Goal: Task Accomplishment & Management: Manage account settings

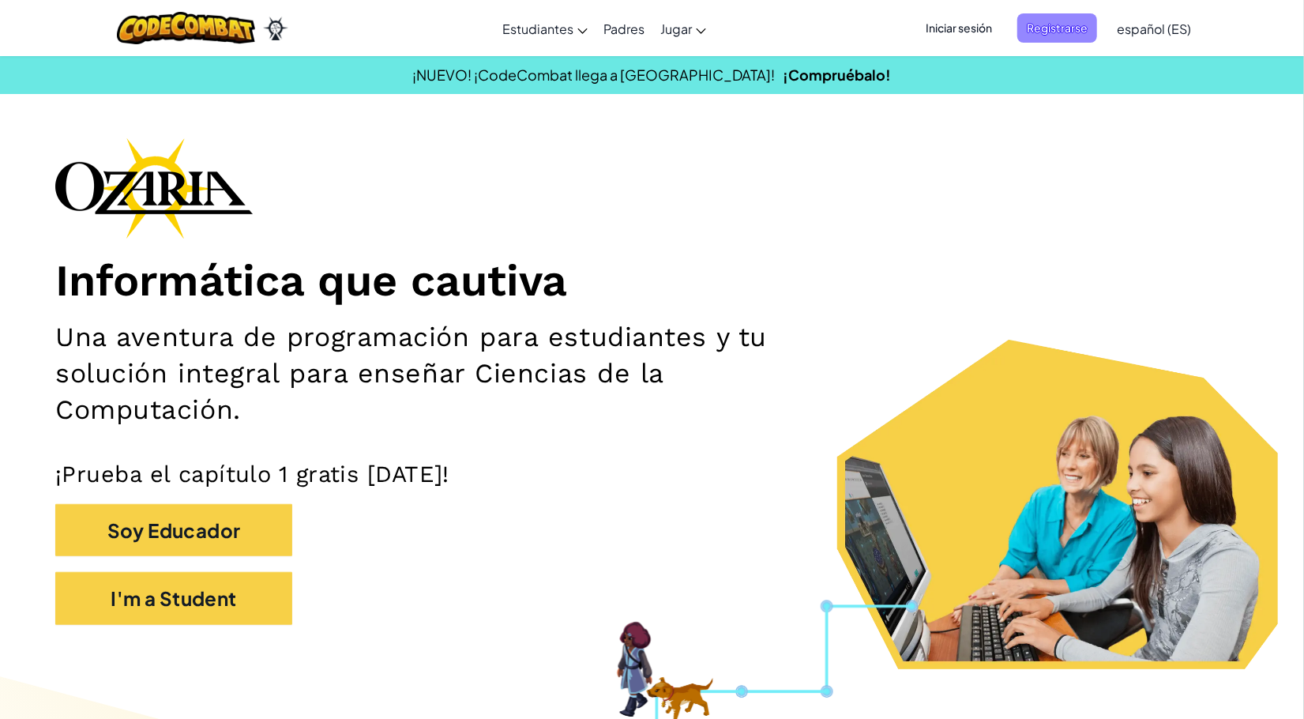
click at [1070, 23] on span "Registrarse" at bounding box center [1058, 27] width 80 height 29
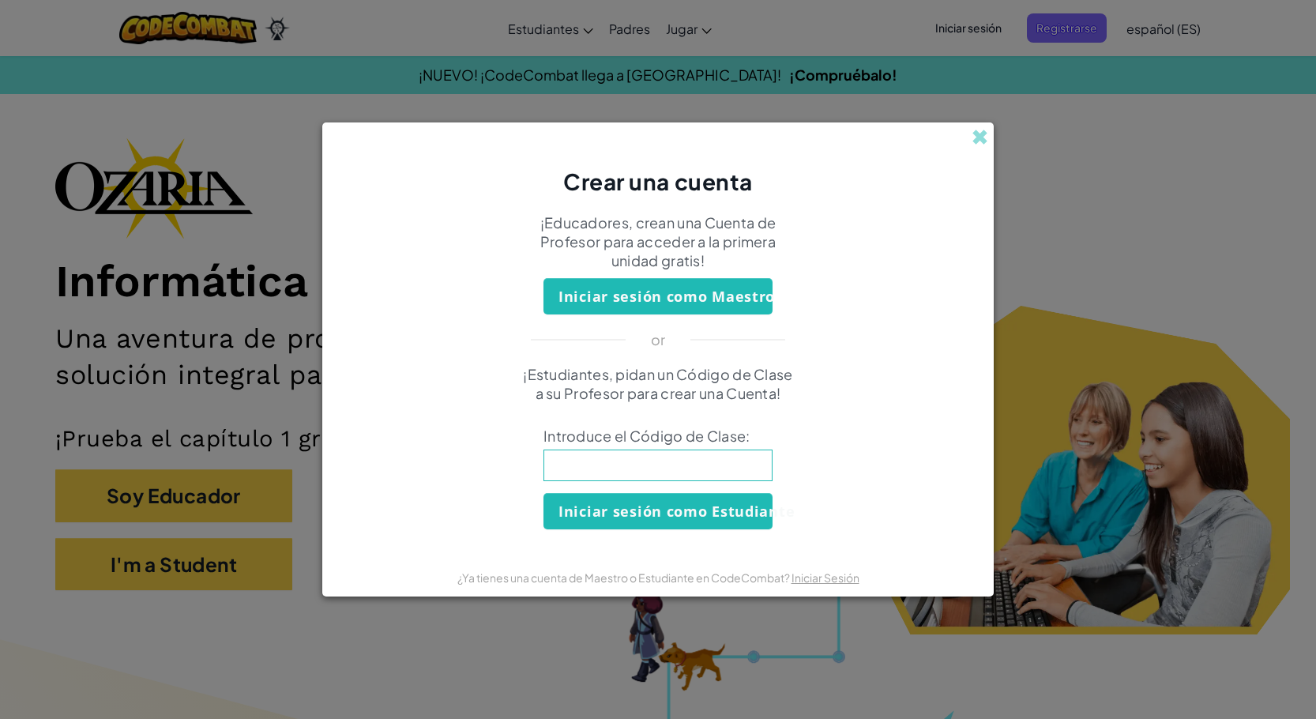
click at [726, 469] on input at bounding box center [658, 466] width 229 height 32
type input "RestFoodBird"
click at [824, 518] on div "¡Estudiantes, pidan un Código de Clase a su Profesor para crear una Cuenta! Int…" at bounding box center [658, 447] width 640 height 164
click at [638, 495] on button "Iniciar sesión como Estudiante" at bounding box center [658, 511] width 229 height 36
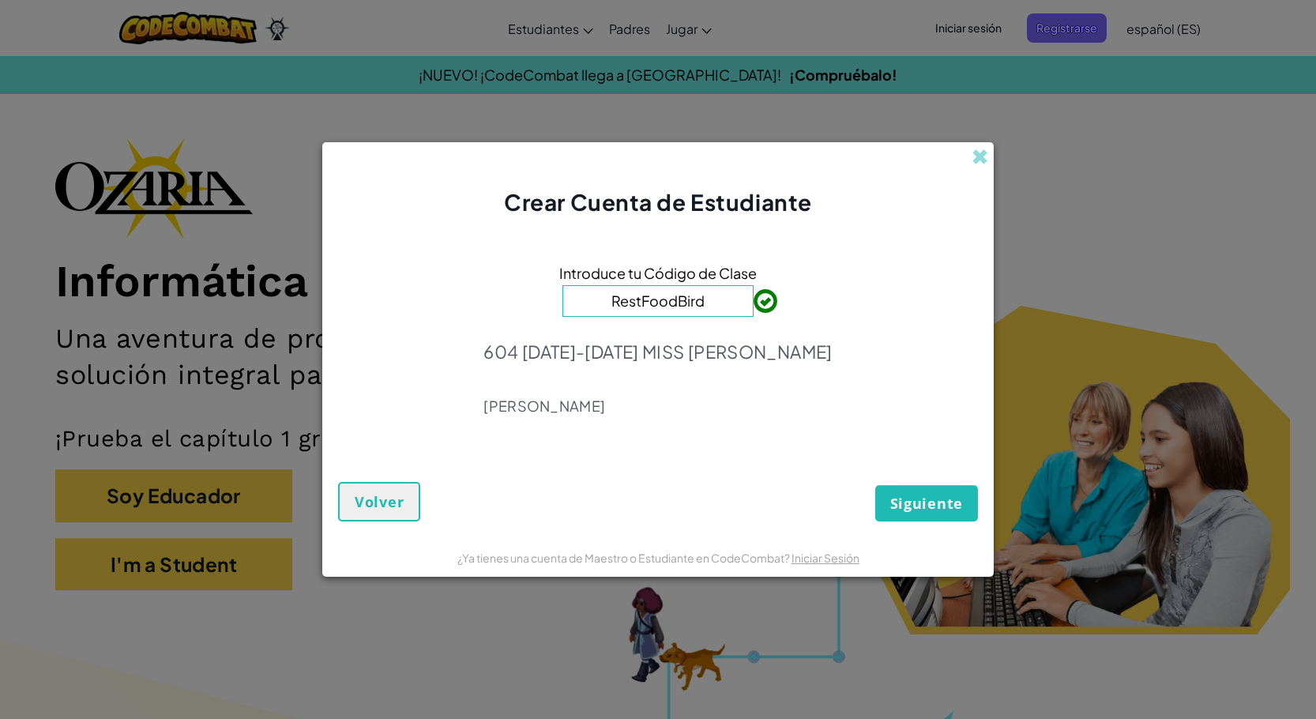
click at [792, 450] on div "Introduce tu Código de Clase RestFoodBird 604 [DATE]-[DATE] MISS [PERSON_NAME]" at bounding box center [658, 344] width 640 height 220
click at [905, 500] on span "Siguiente" at bounding box center [926, 503] width 73 height 19
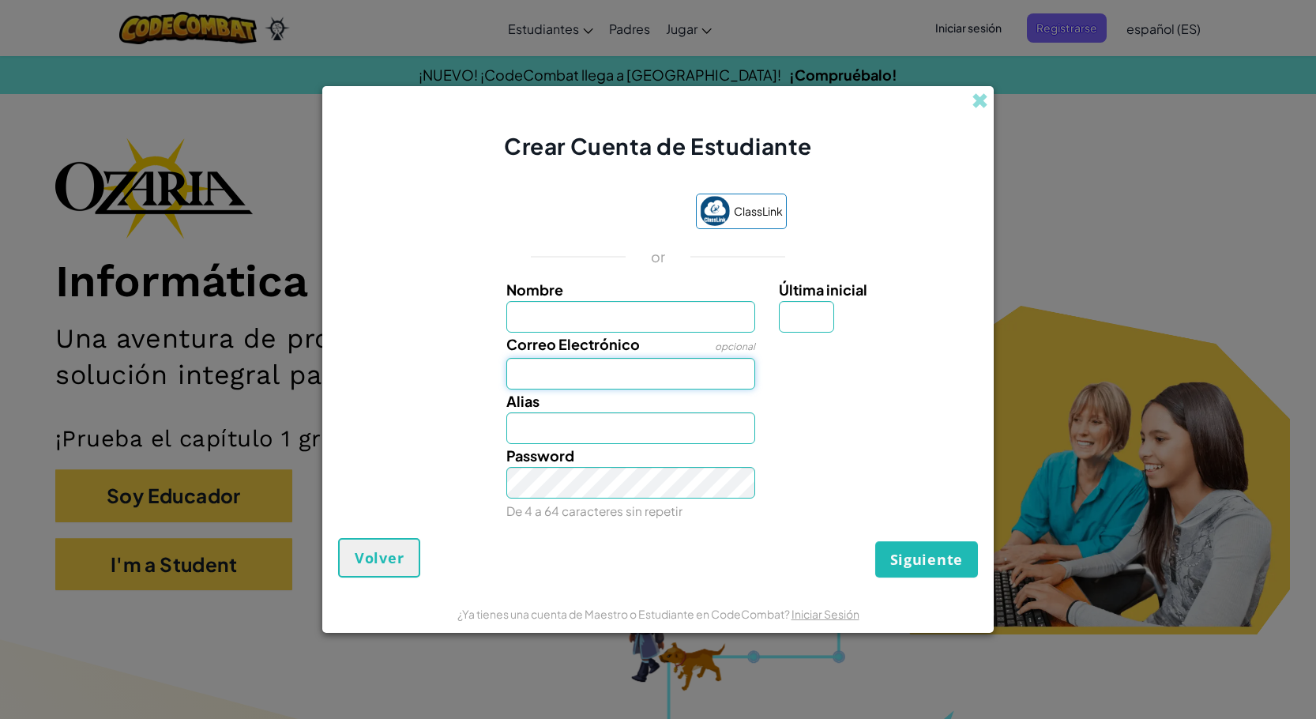
click at [608, 366] on input "Correo Electrónico" at bounding box center [631, 374] width 250 height 32
type input "[EMAIL_ADDRESS][DOMAIN_NAME]"
click at [607, 312] on input "Nombre" at bounding box center [631, 317] width 250 height 32
type input "[PERSON_NAME]"
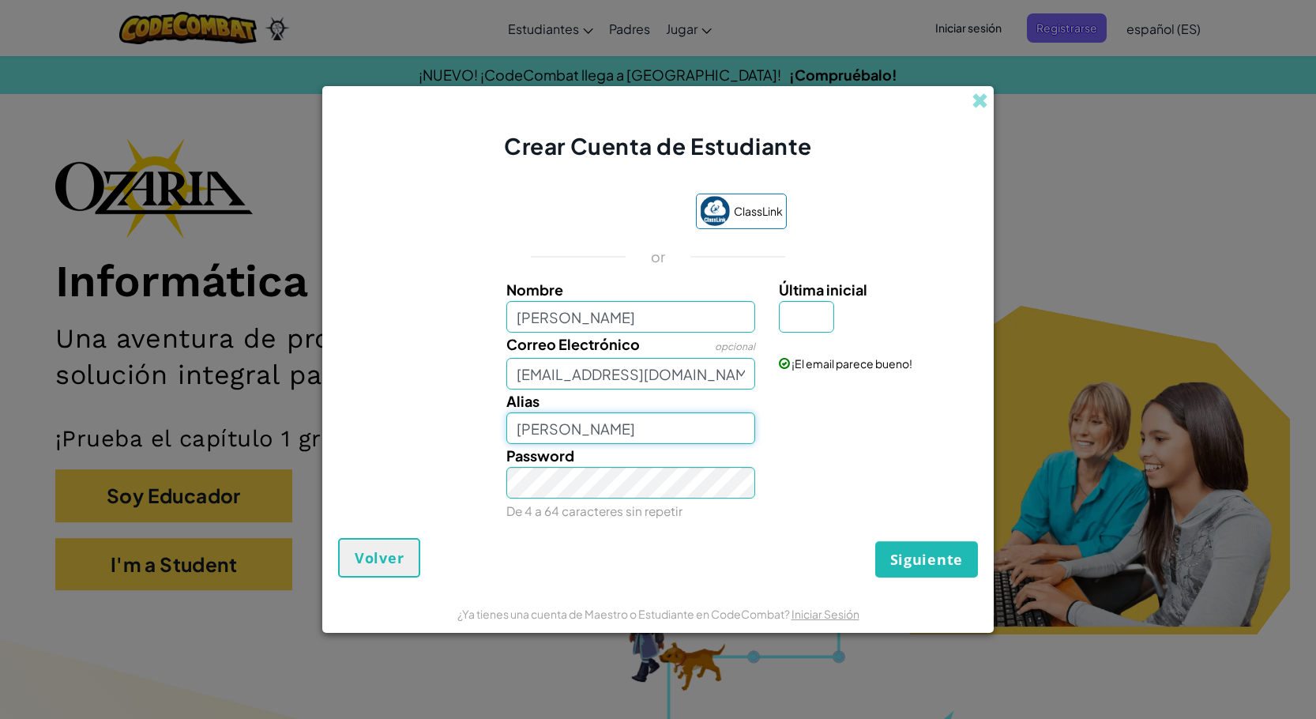
click at [601, 427] on input "[PERSON_NAME]" at bounding box center [631, 428] width 250 height 32
click at [873, 489] on div "Password De 4 a 64 caracteres sin repetir" at bounding box center [658, 483] width 656 height 78
click at [815, 307] on input "Última inicial" at bounding box center [806, 317] width 55 height 32
type input "P"
type input "[PERSON_NAME] P"
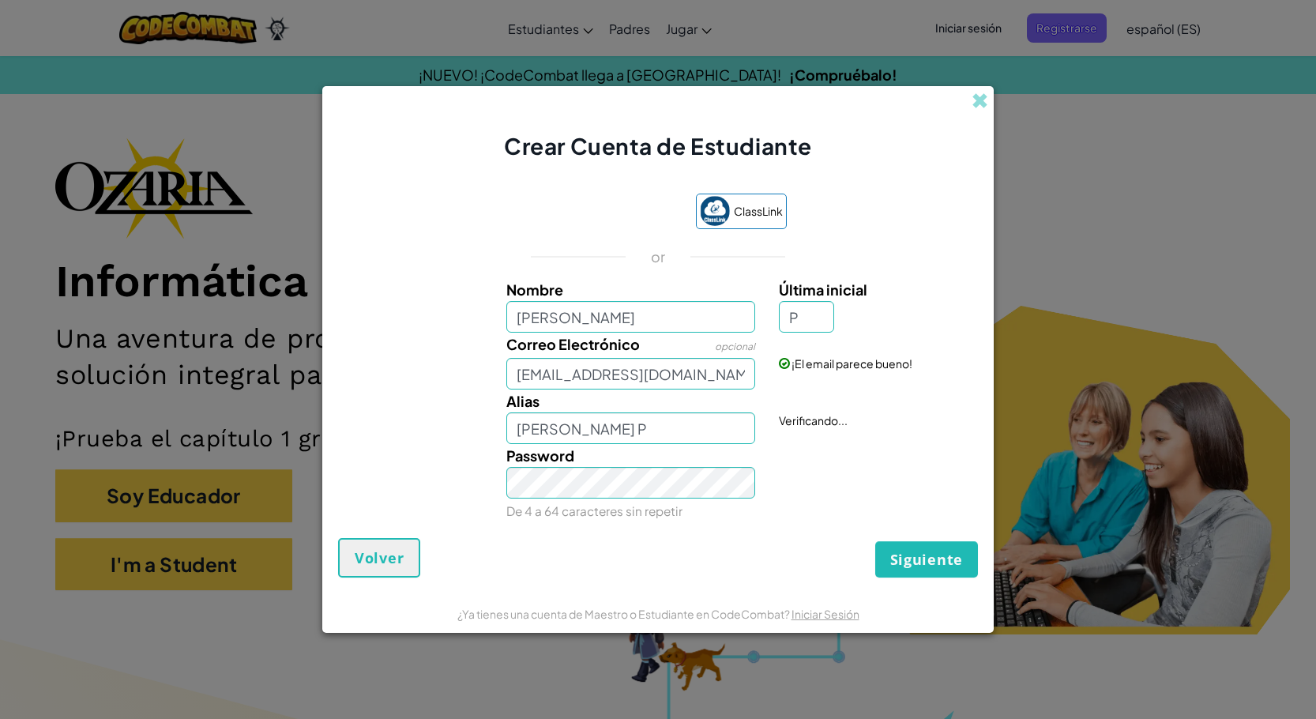
click at [846, 269] on div "ClassLink or Nombre [PERSON_NAME] Última inicial P Correo Electrónico opcional …" at bounding box center [658, 358] width 640 height 361
click at [825, 525] on div "ClassLink or Nombre [PERSON_NAME] Última inicial P Correo Electrónico opcional …" at bounding box center [658, 358] width 640 height 361
click at [922, 557] on span "Siguiente" at bounding box center [926, 559] width 73 height 19
click at [841, 540] on div "Siguiente Volver" at bounding box center [658, 558] width 640 height 40
click at [916, 564] on span "Siguiente" at bounding box center [926, 559] width 73 height 19
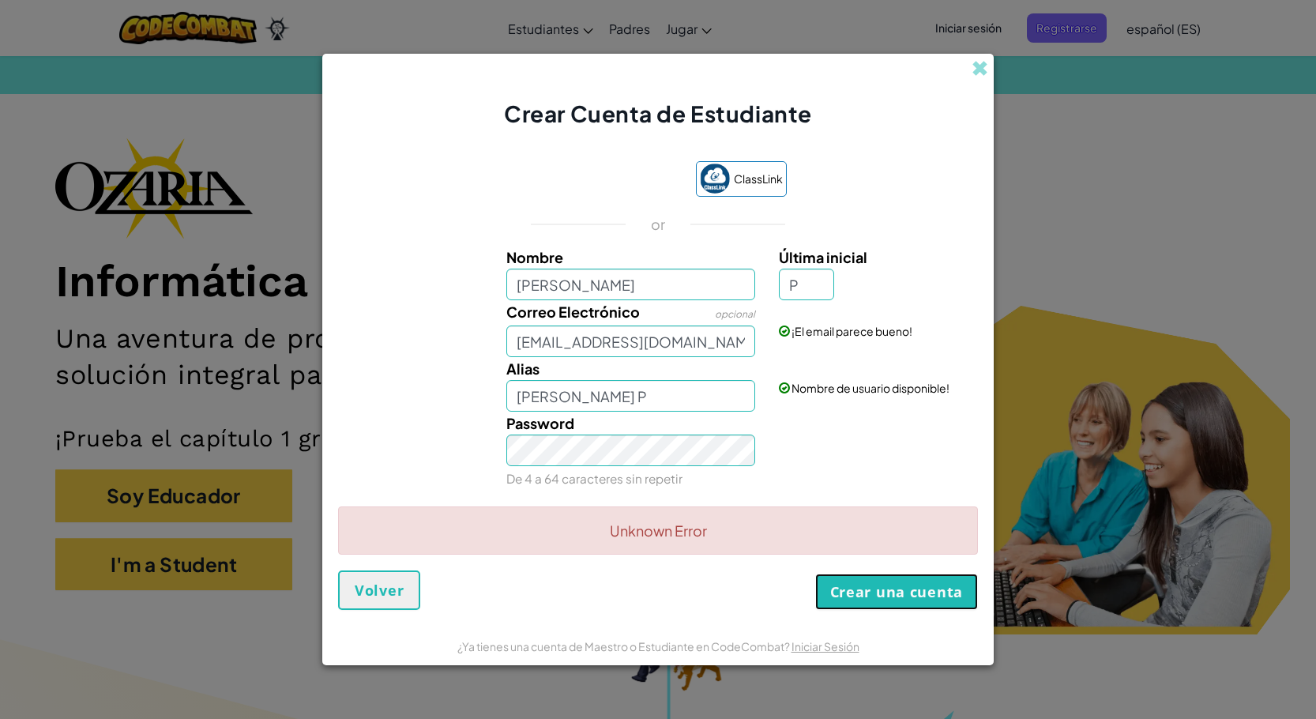
click at [935, 597] on button "Crear una cuenta" at bounding box center [896, 592] width 163 height 36
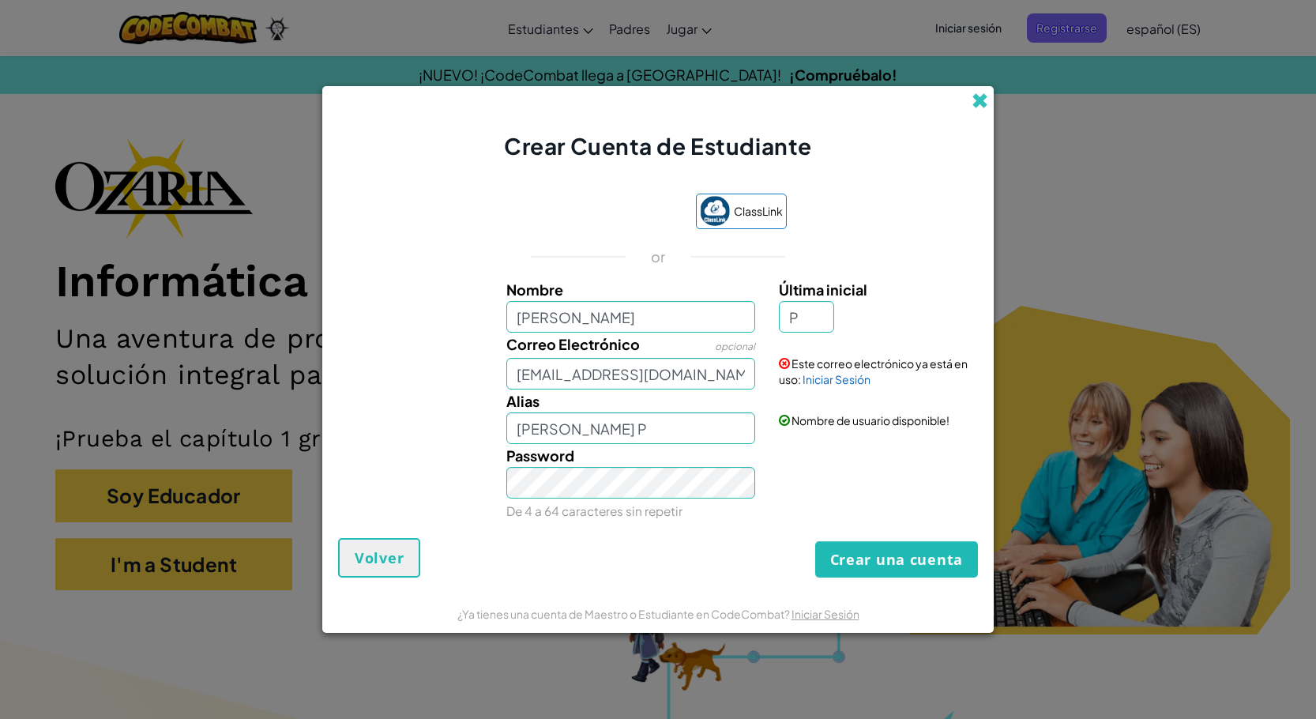
click at [974, 104] on span at bounding box center [980, 100] width 17 height 17
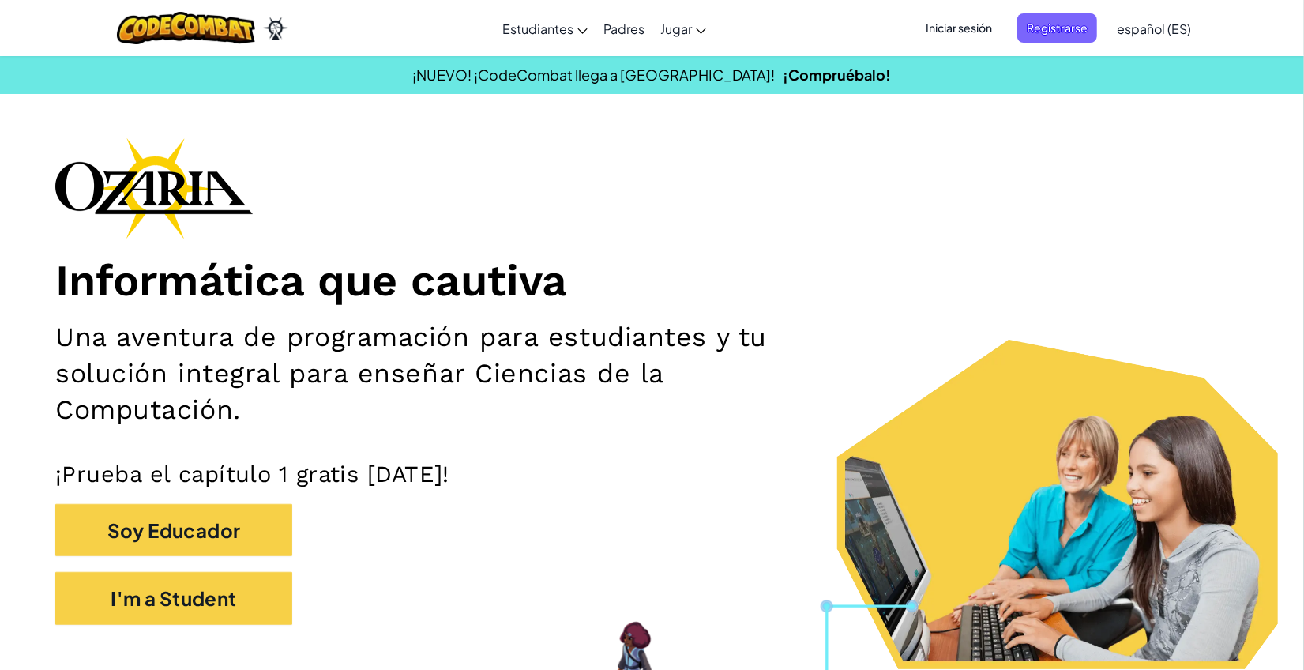
click at [966, 28] on span "Iniciar sesión" at bounding box center [959, 27] width 85 height 29
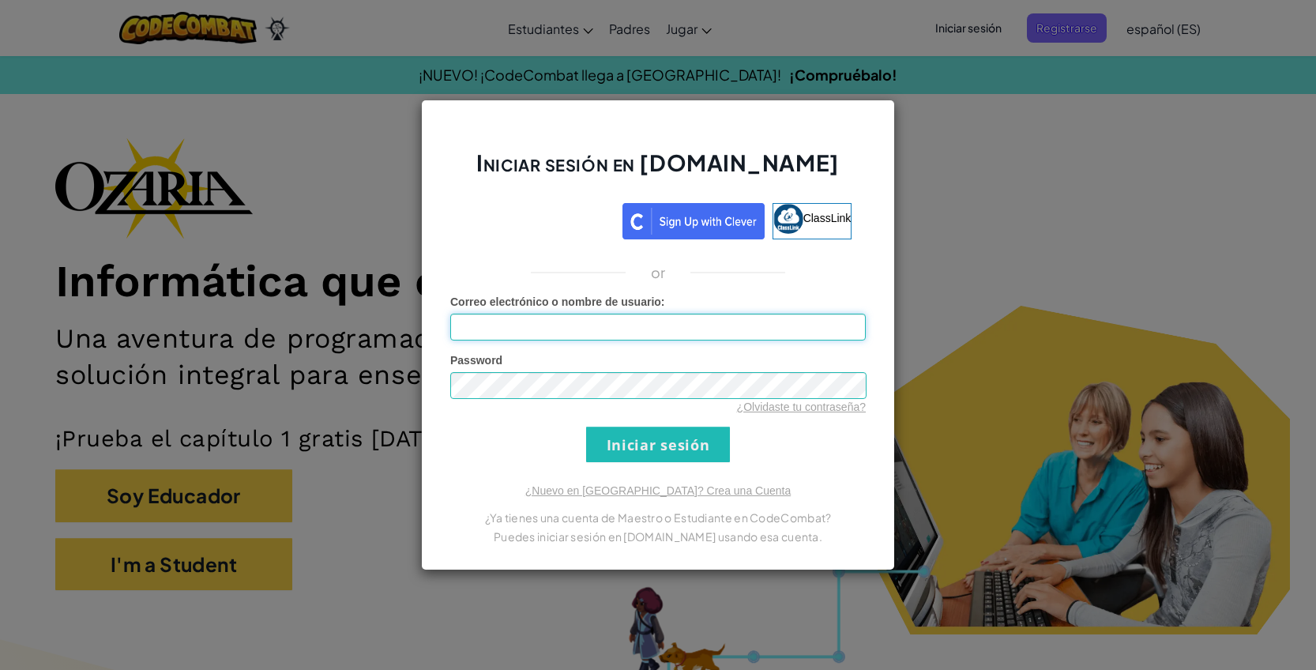
click at [689, 328] on input "Correo electrónico o nombre de usuario :" at bounding box center [658, 327] width 416 height 27
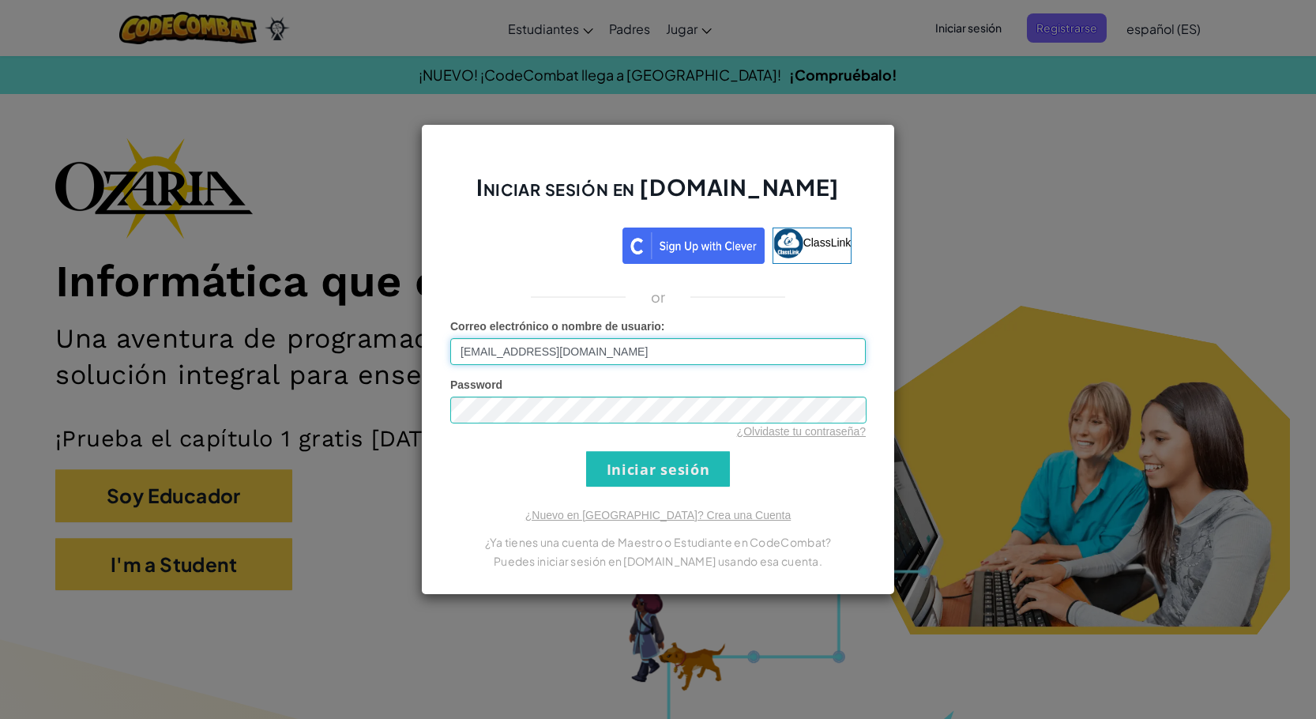
type input "[EMAIL_ADDRESS][DOMAIN_NAME]"
click at [689, 377] on div "Password ¿Olvidaste tu contraseña?" at bounding box center [658, 408] width 416 height 62
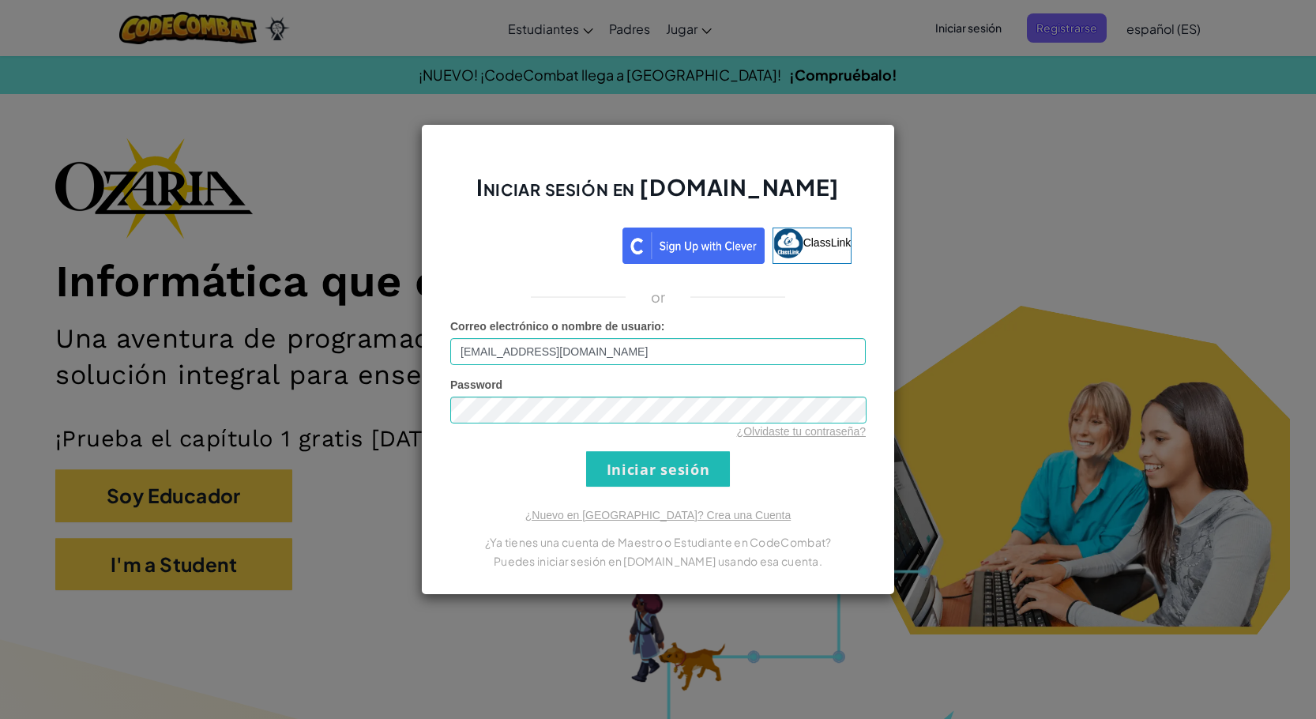
click at [689, 377] on div "Password ¿Olvidaste tu contraseña?" at bounding box center [658, 408] width 416 height 62
click at [669, 461] on input "Iniciar sesión" at bounding box center [658, 469] width 144 height 36
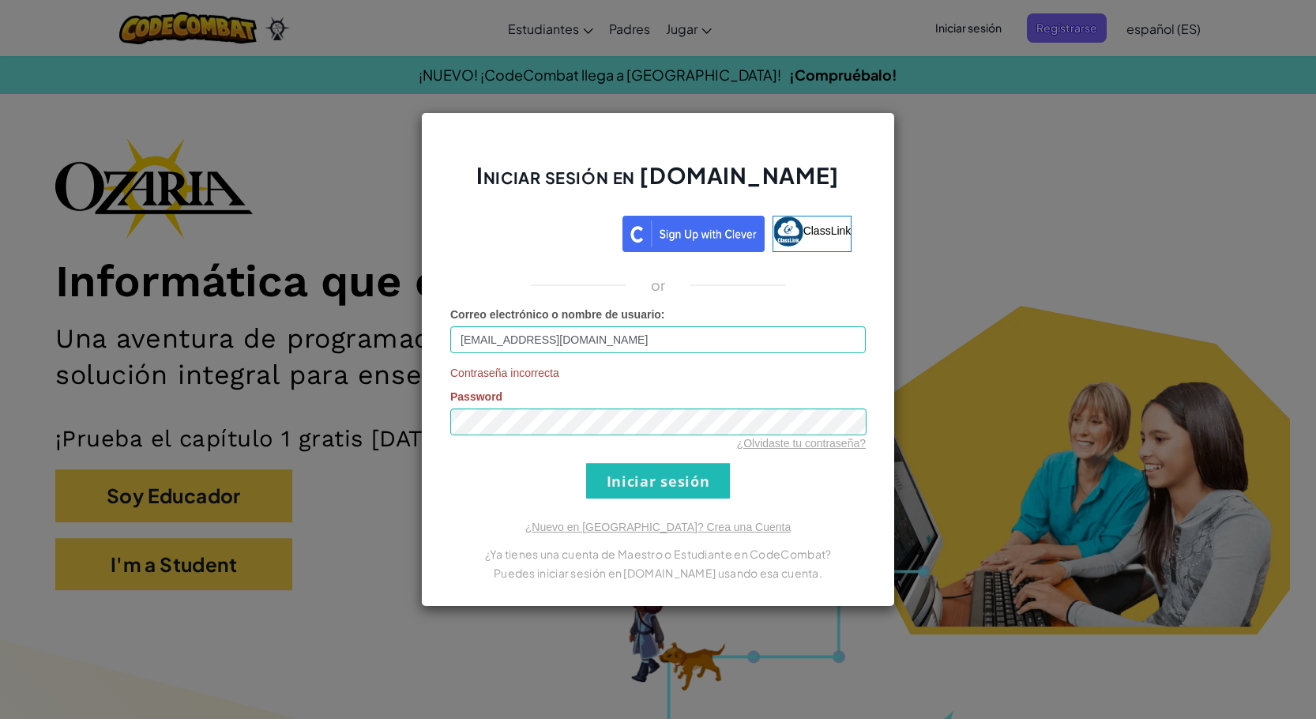
click at [620, 390] on div "Contraseña incorrecta Password ¿Olvidaste tu contraseña?" at bounding box center [658, 408] width 416 height 86
click at [1022, 310] on div "Iniciar sesión en [DOMAIN_NAME] ClassLink or Correo electrónico o nombre de usu…" at bounding box center [658, 359] width 1316 height 719
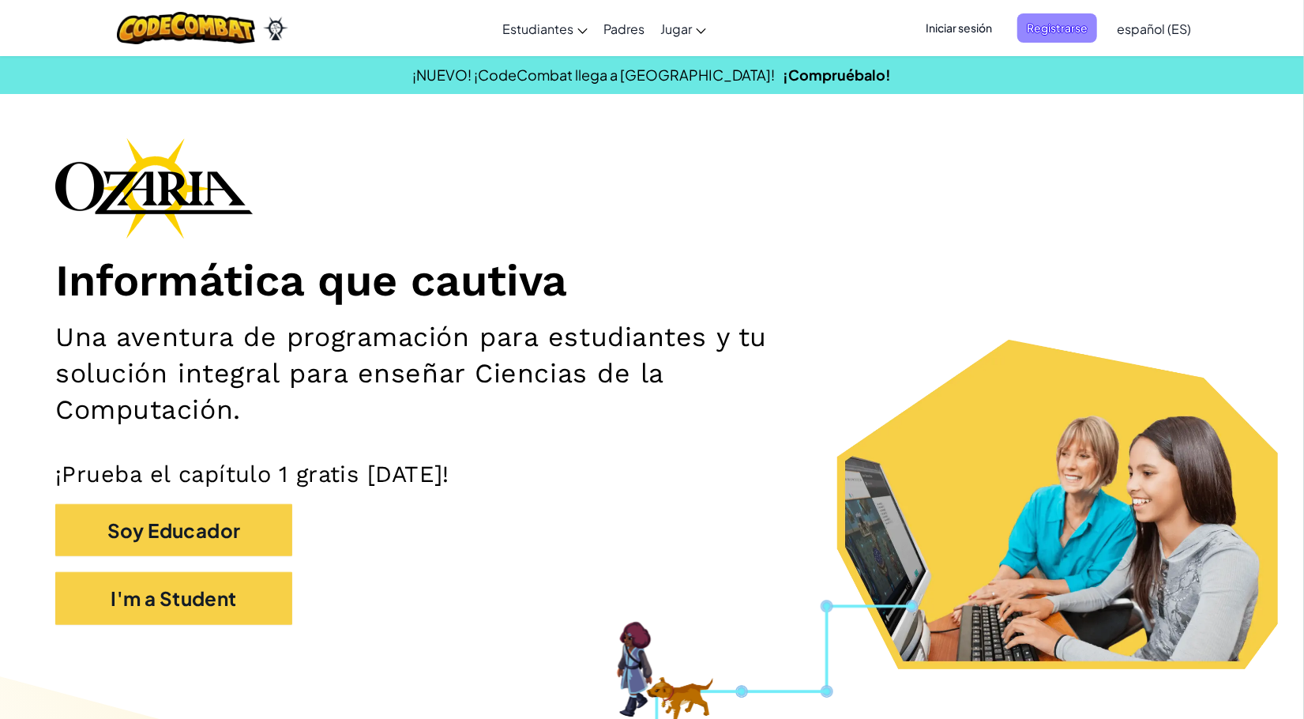
click at [1064, 29] on span "Registrarse" at bounding box center [1058, 27] width 80 height 29
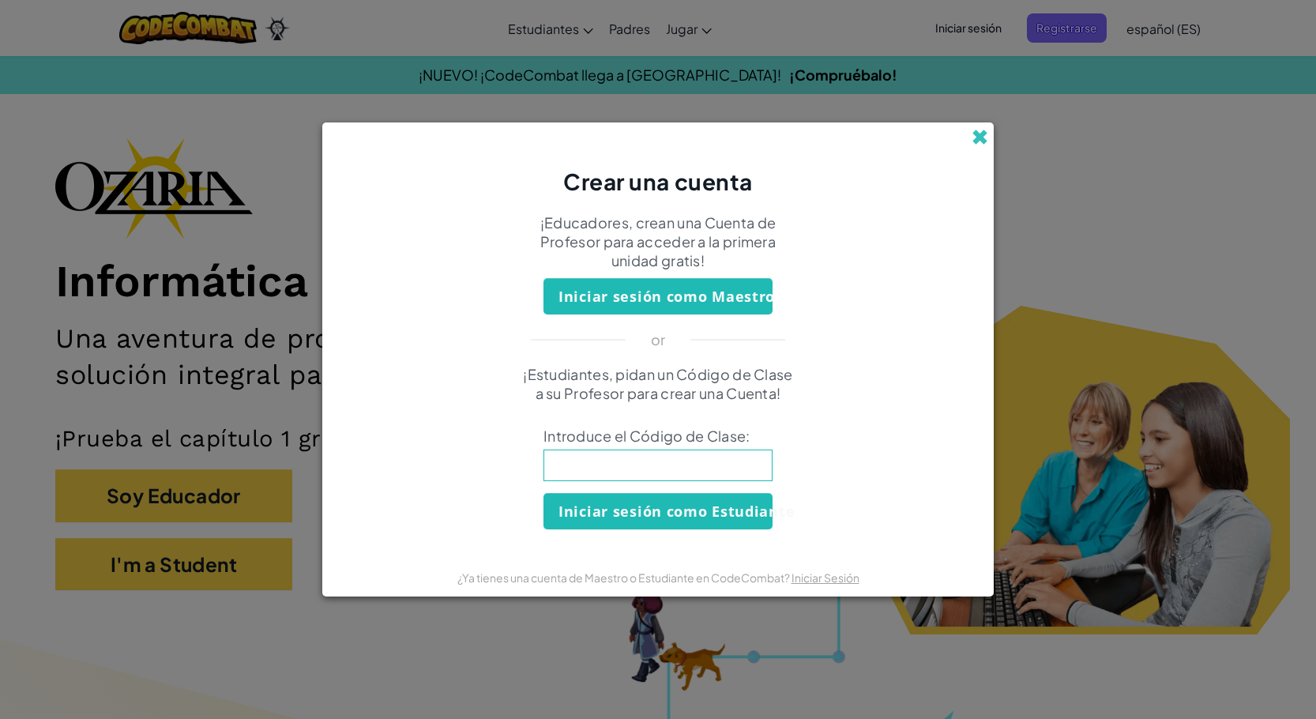
click at [984, 132] on span at bounding box center [980, 137] width 17 height 17
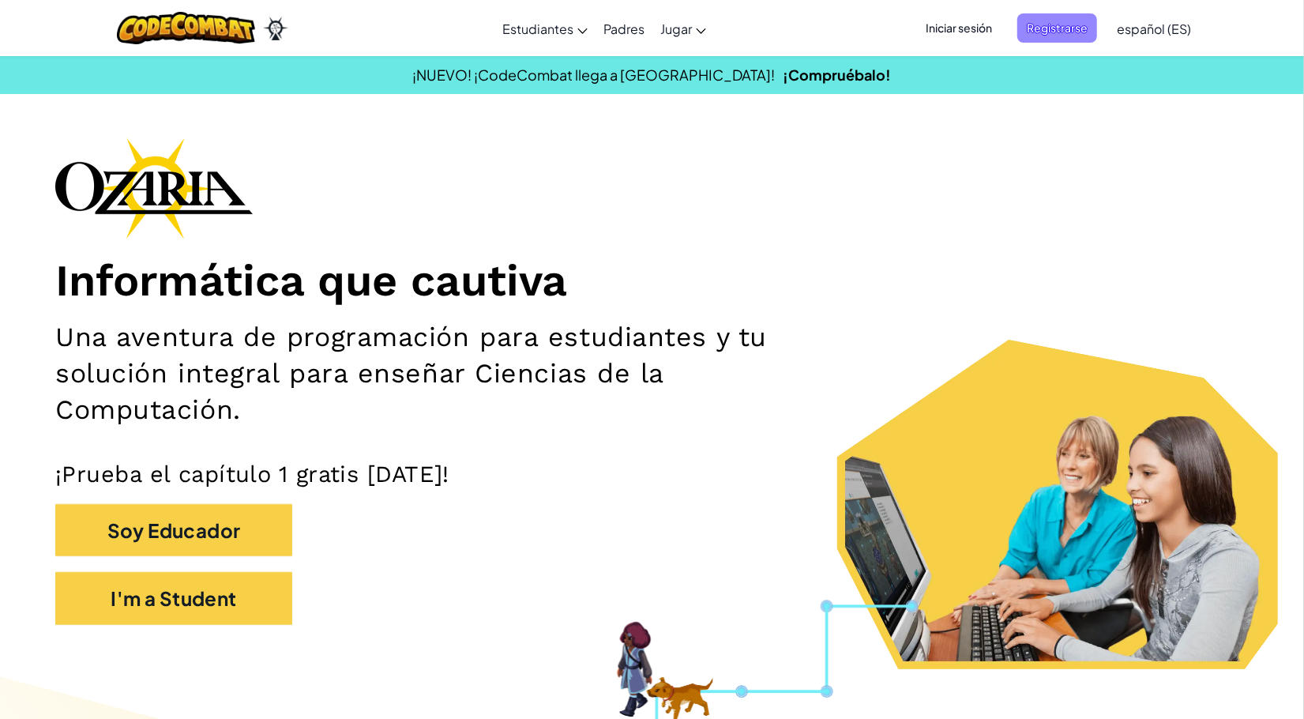
click at [1058, 31] on span "Registrarse" at bounding box center [1058, 27] width 80 height 29
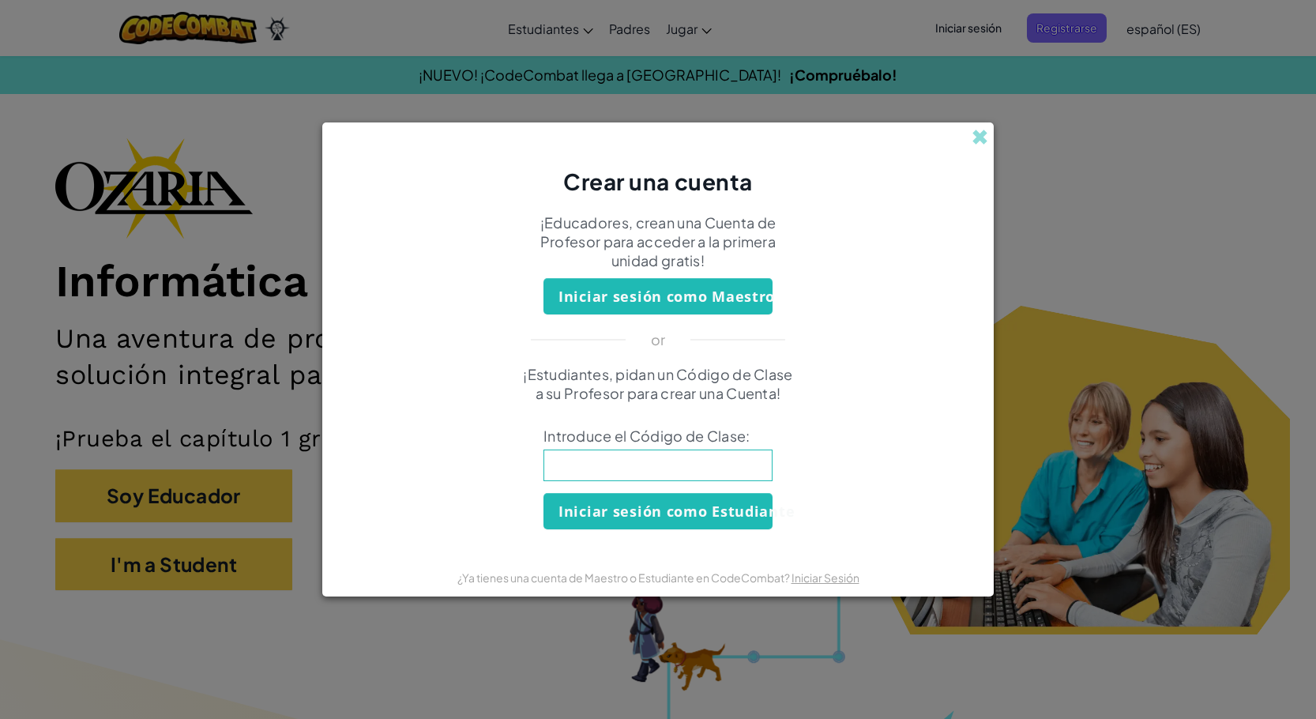
click at [695, 477] on input at bounding box center [658, 466] width 229 height 32
type input "RestFoodBird"
click at [977, 144] on span at bounding box center [980, 137] width 17 height 17
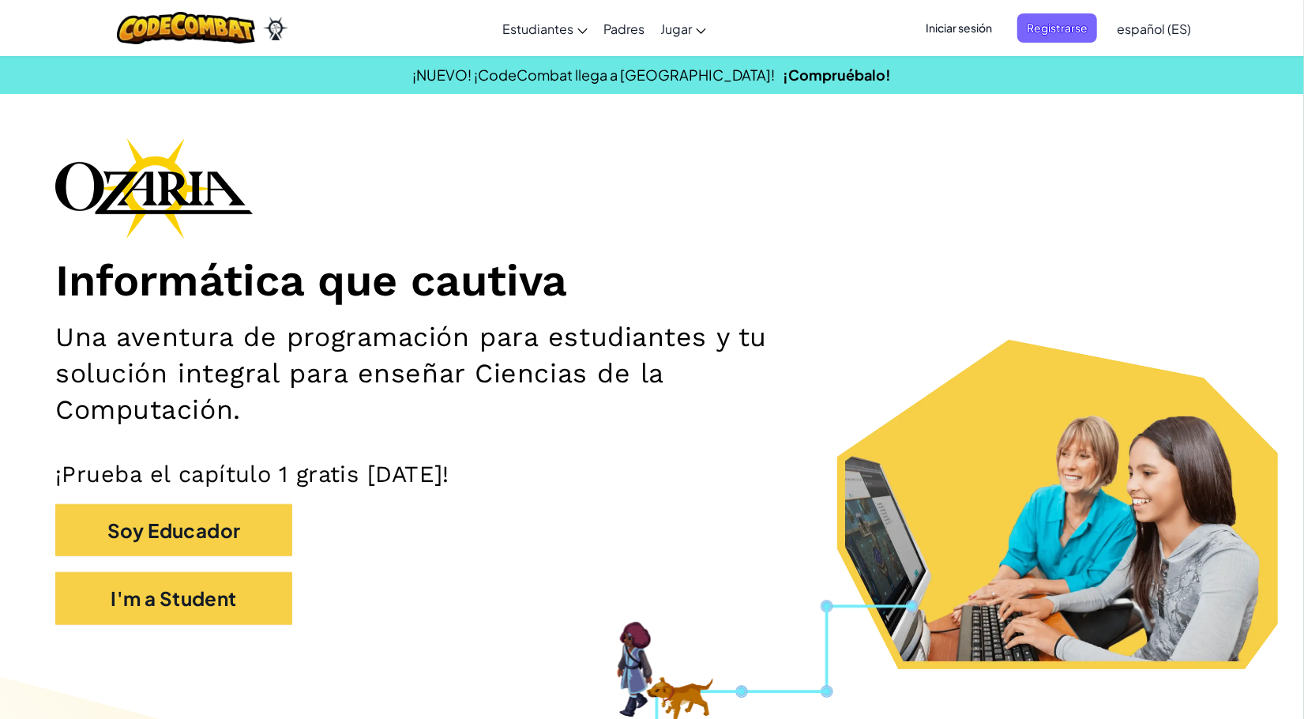
click at [962, 37] on span "Iniciar sesión" at bounding box center [959, 27] width 85 height 29
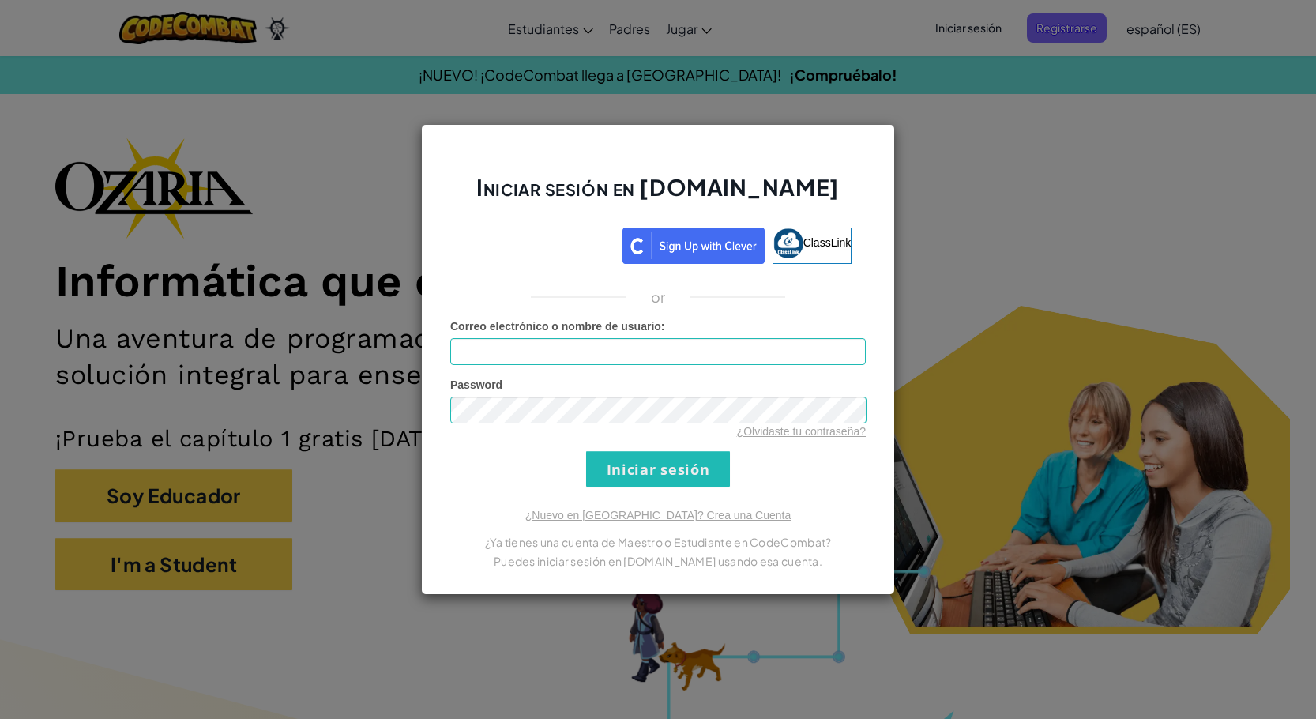
click at [849, 75] on div "Iniciar sesión en [DOMAIN_NAME] ClassLink or Error desconocido. Correo electrón…" at bounding box center [658, 359] width 1316 height 719
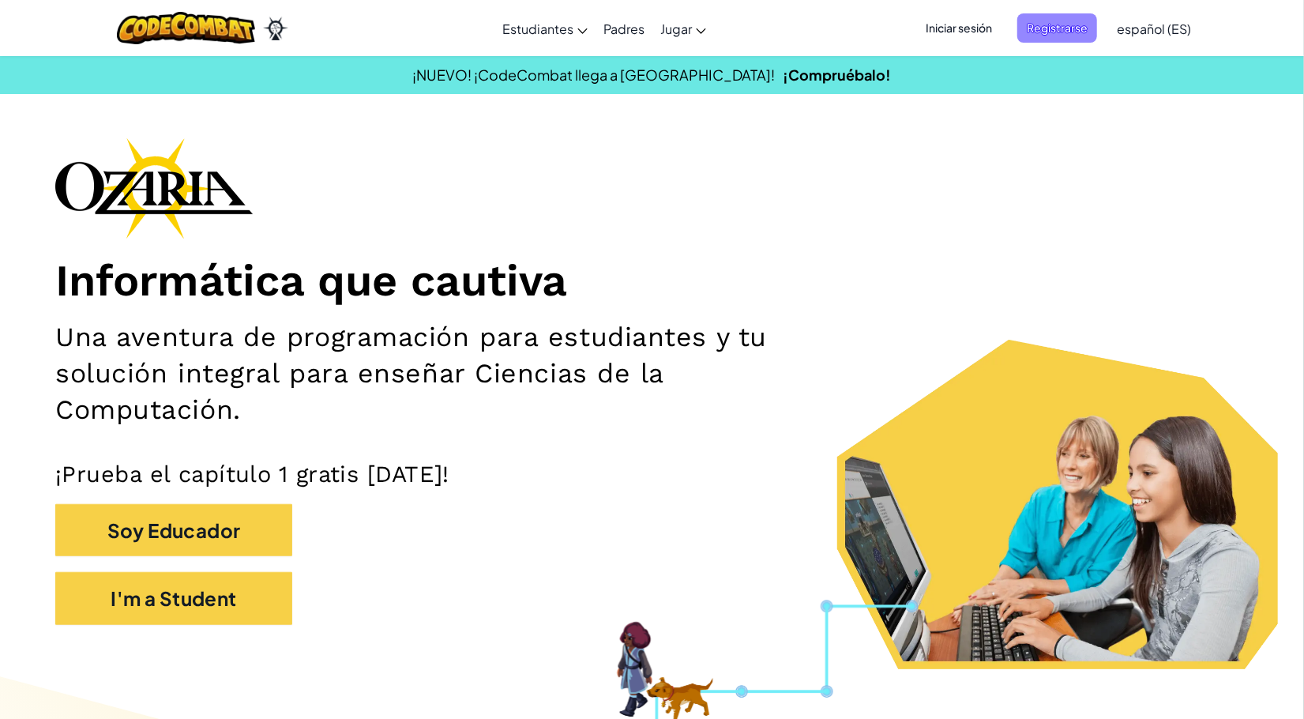
click at [1083, 28] on span "Registrarse" at bounding box center [1058, 27] width 80 height 29
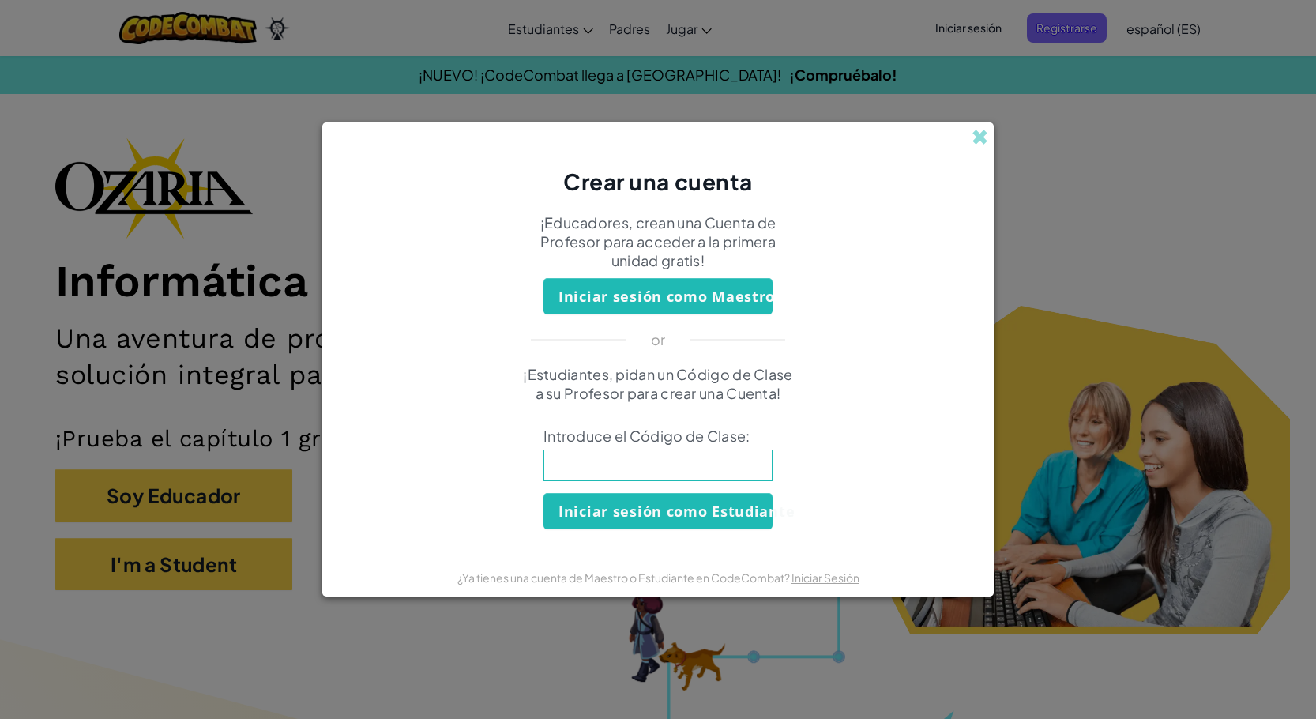
click at [658, 471] on input at bounding box center [658, 466] width 229 height 32
type input "RestFoodBird"
click at [667, 503] on button "Iniciar sesión como Estudiante" at bounding box center [658, 511] width 229 height 36
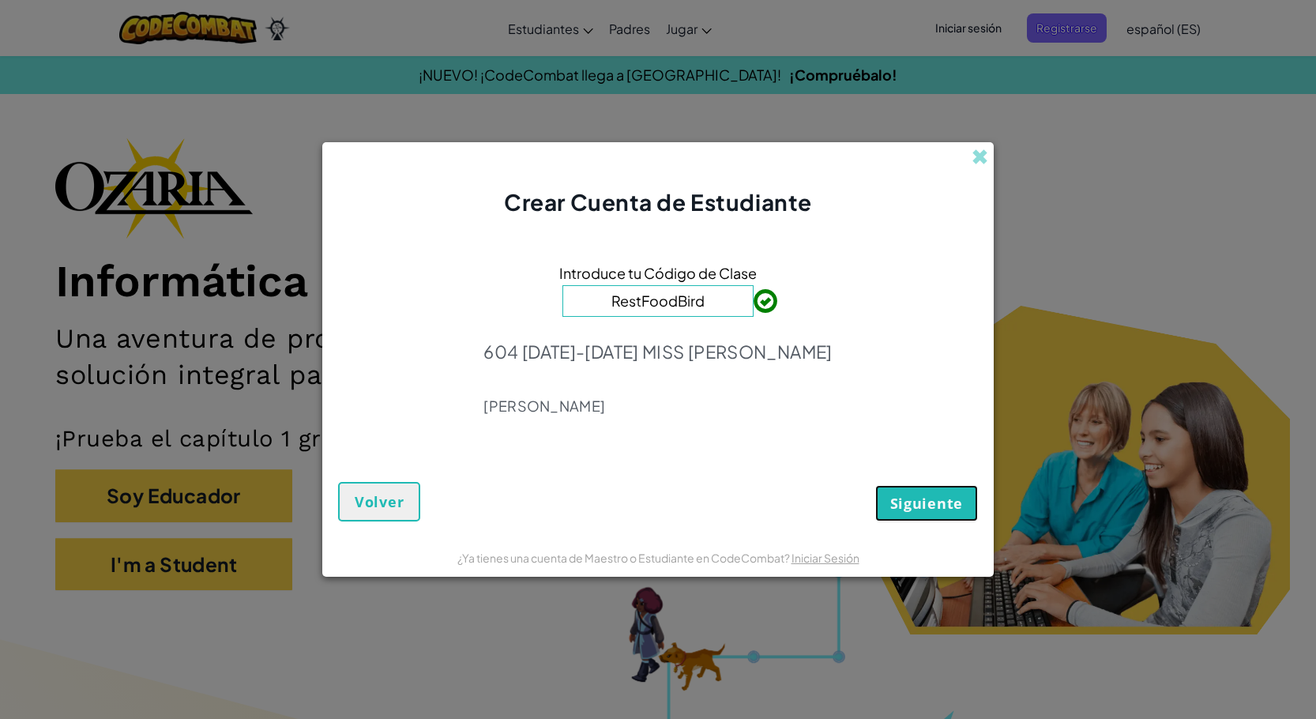
click at [919, 497] on span "Siguiente" at bounding box center [926, 503] width 73 height 19
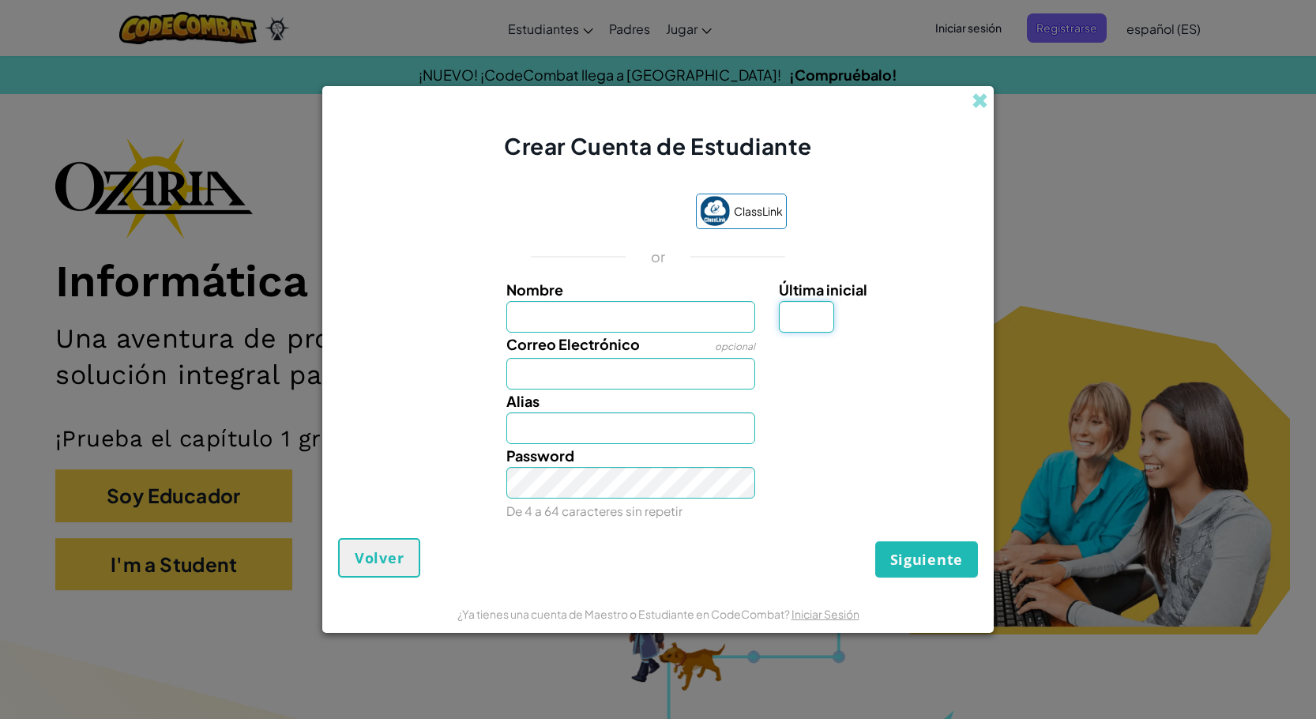
click at [804, 323] on input "Última inicial" at bounding box center [806, 317] width 55 height 32
type input "P"
click at [808, 326] on input "P" at bounding box center [806, 317] width 55 height 32
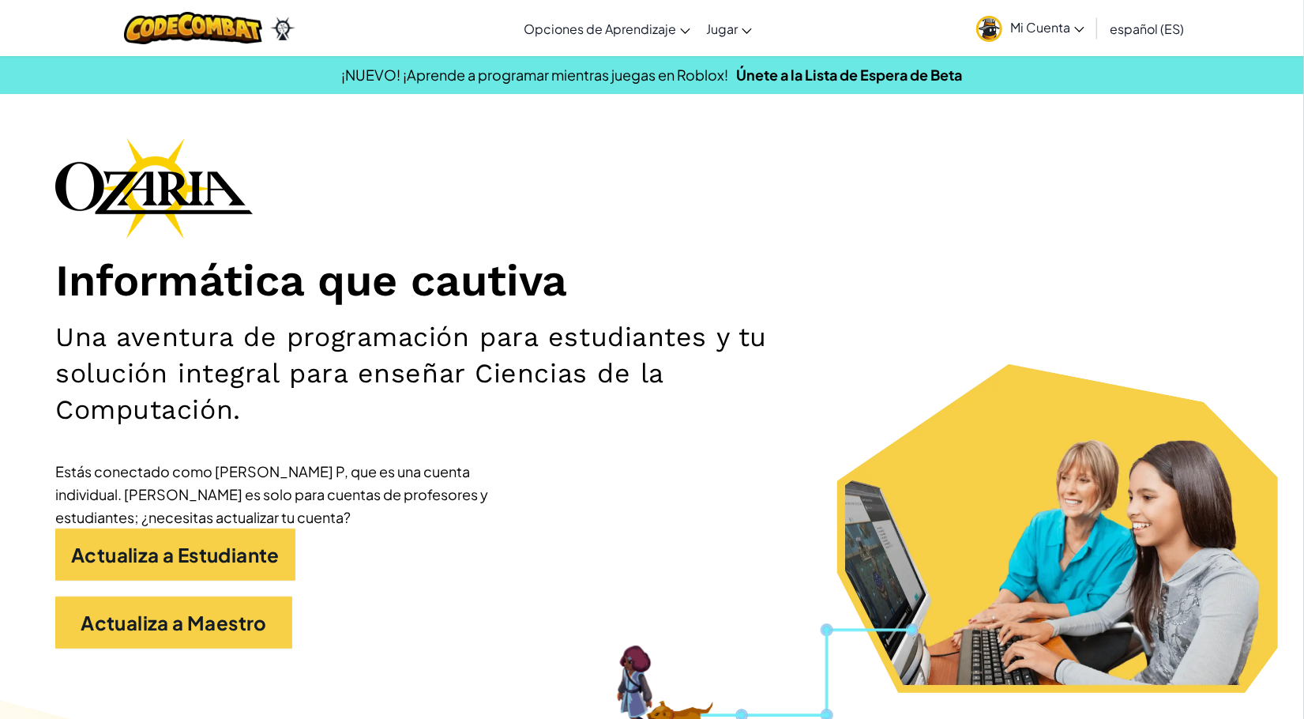
click at [1023, 37] on link "Mi Cuenta" at bounding box center [1031, 28] width 124 height 50
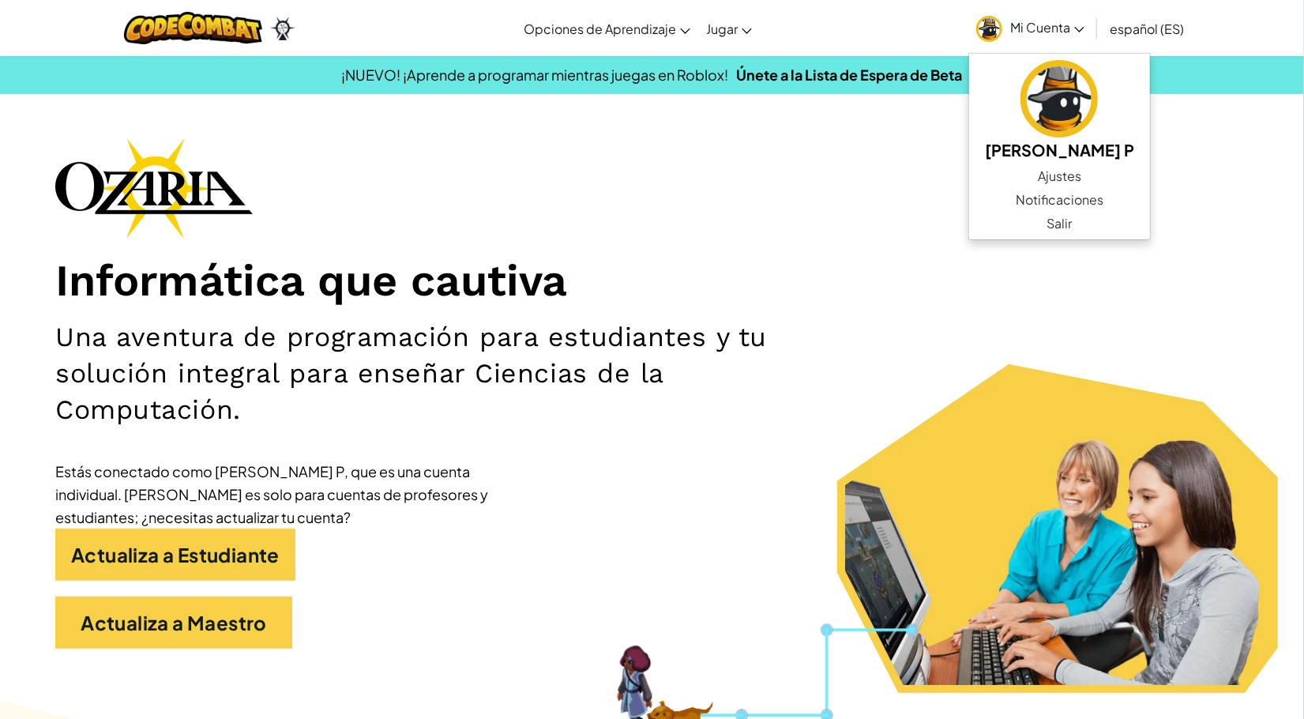
click at [775, 226] on div "Informática que cautiva Una aventura de programación para estudiantes y tu solu…" at bounding box center [652, 400] width 1194 height 527
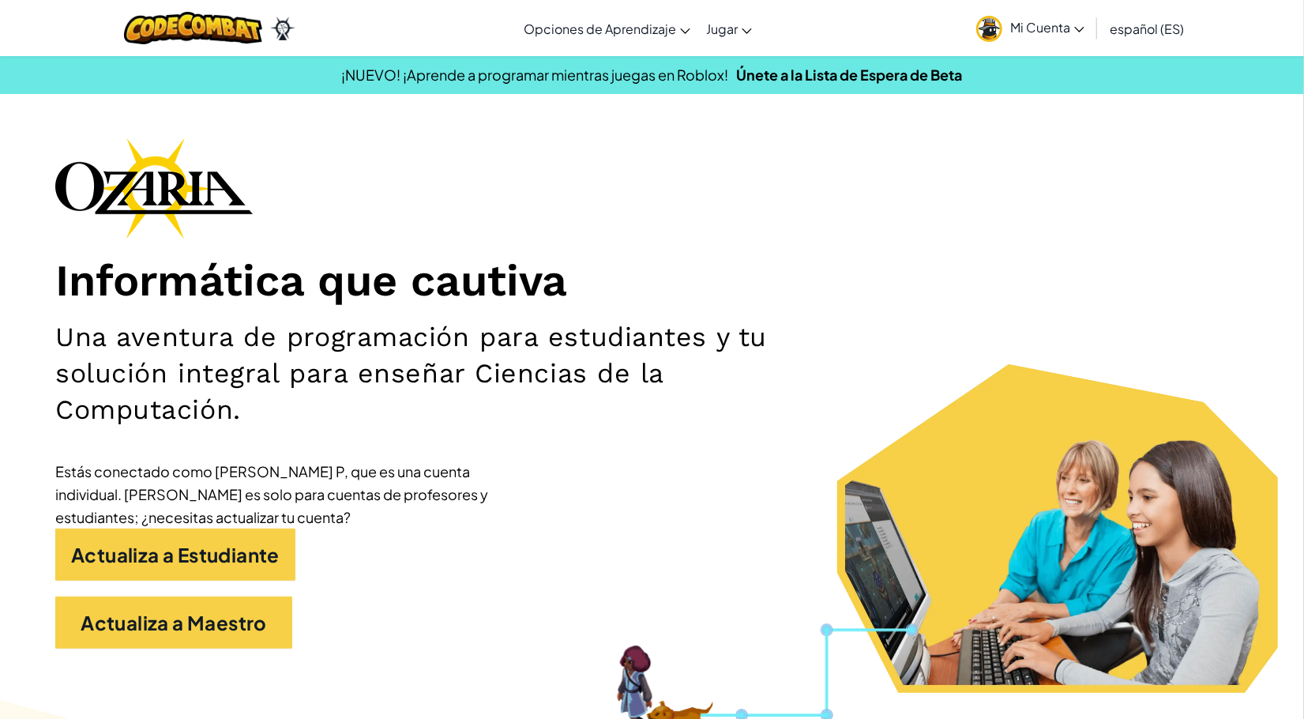
click at [1038, 17] on link "Mi Cuenta" at bounding box center [1031, 28] width 124 height 50
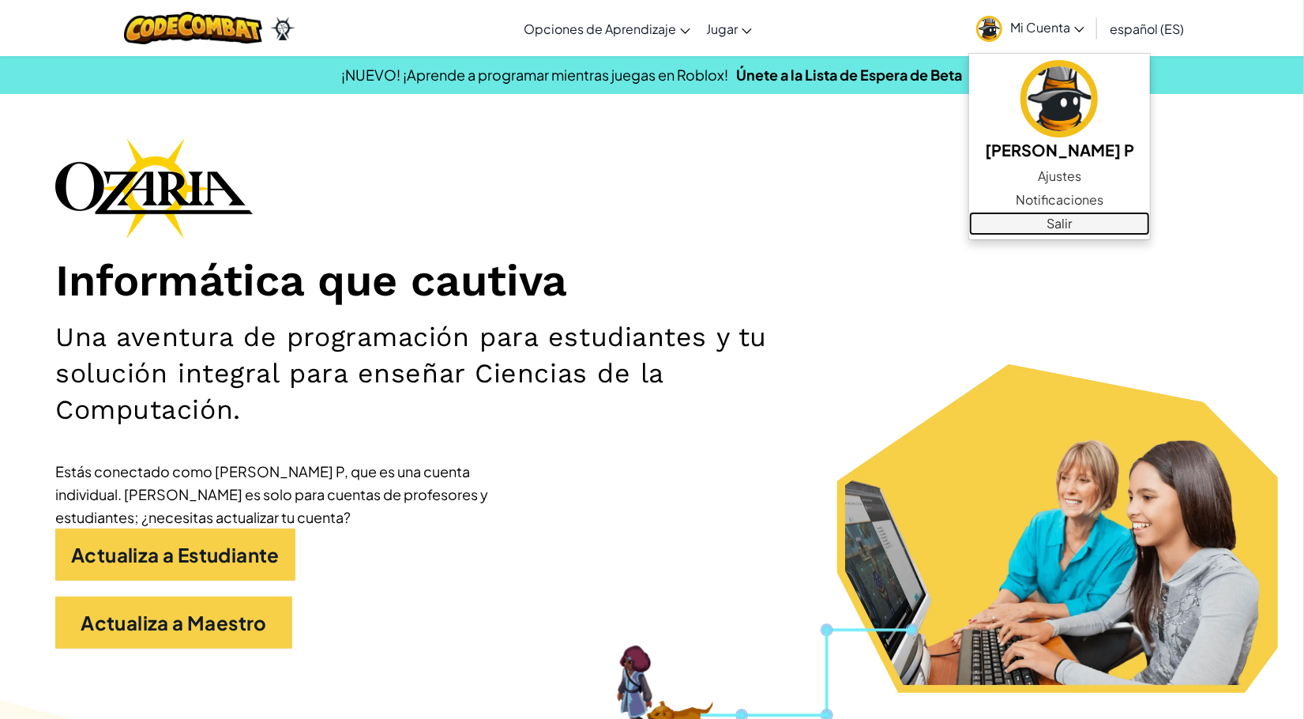
click at [1001, 224] on link "Salir" at bounding box center [1059, 224] width 181 height 24
